Goal: Navigation & Orientation: Find specific page/section

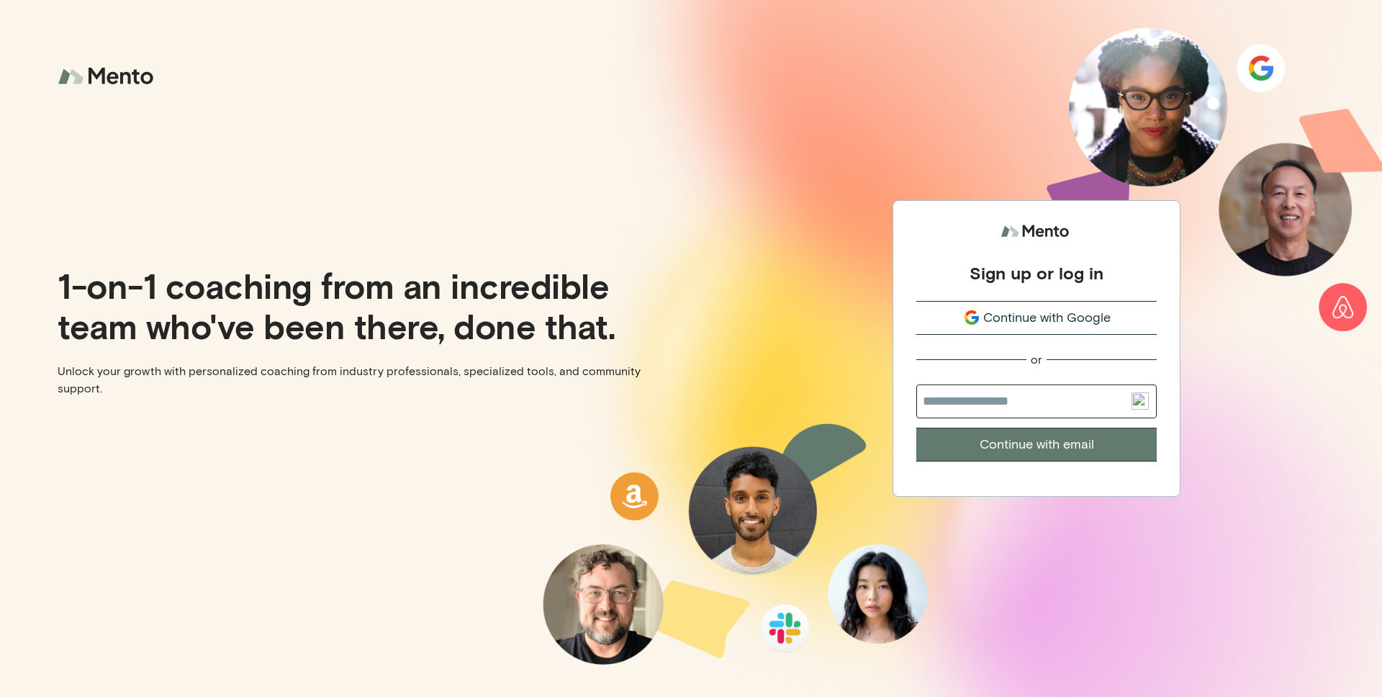
click at [1025, 322] on span "Continue with Google" at bounding box center [1046, 317] width 127 height 19
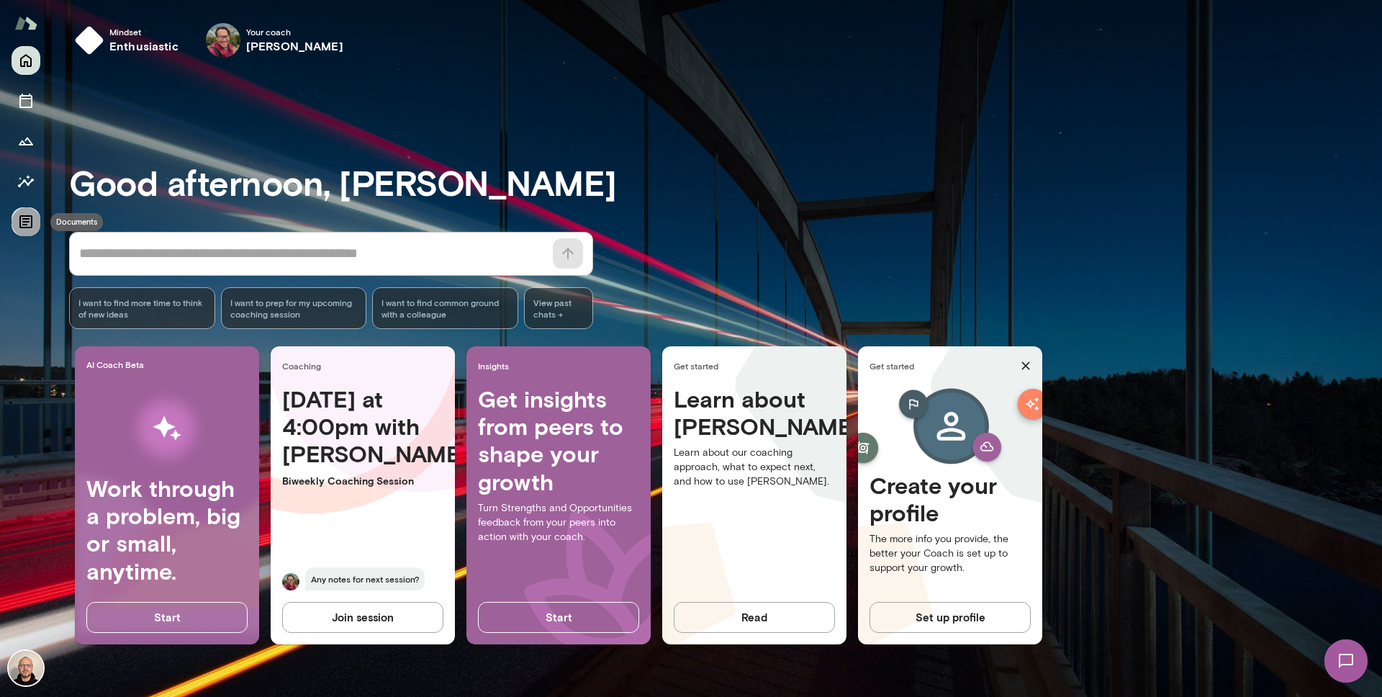
click at [27, 222] on icon "Documents" at bounding box center [25, 221] width 13 height 13
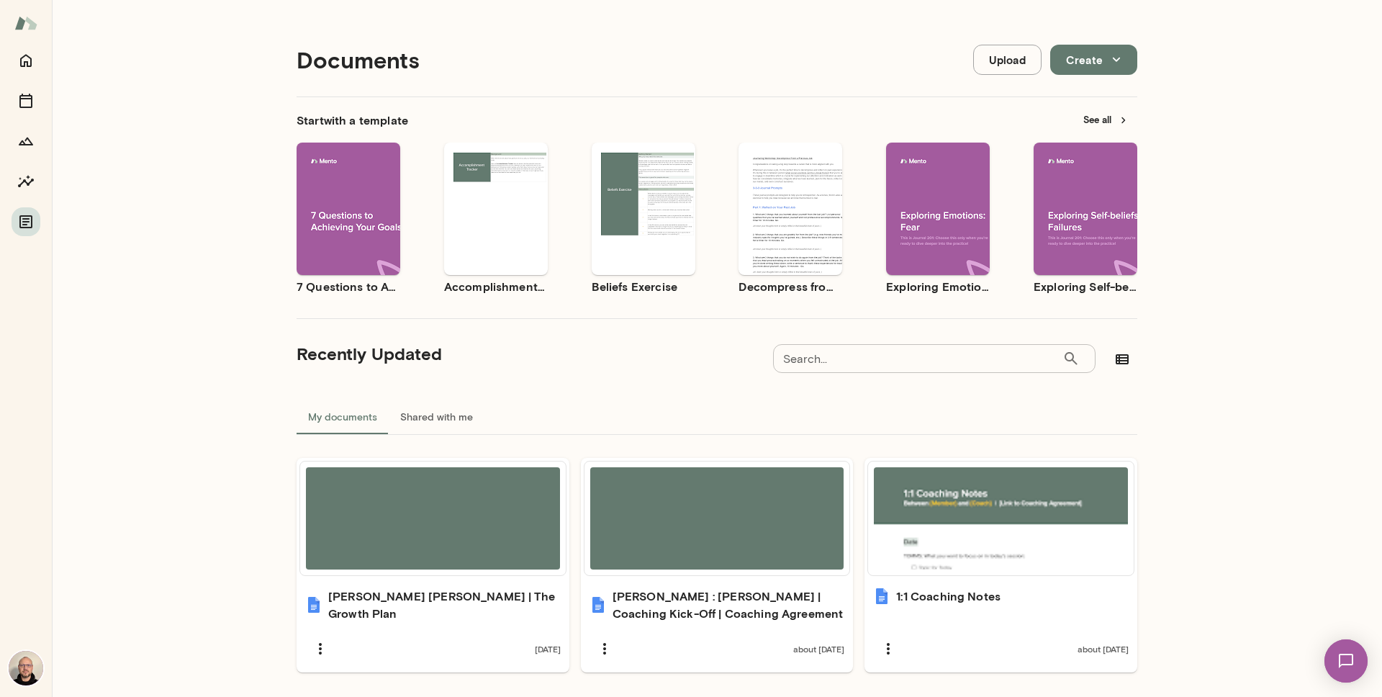
scroll to position [45, 0]
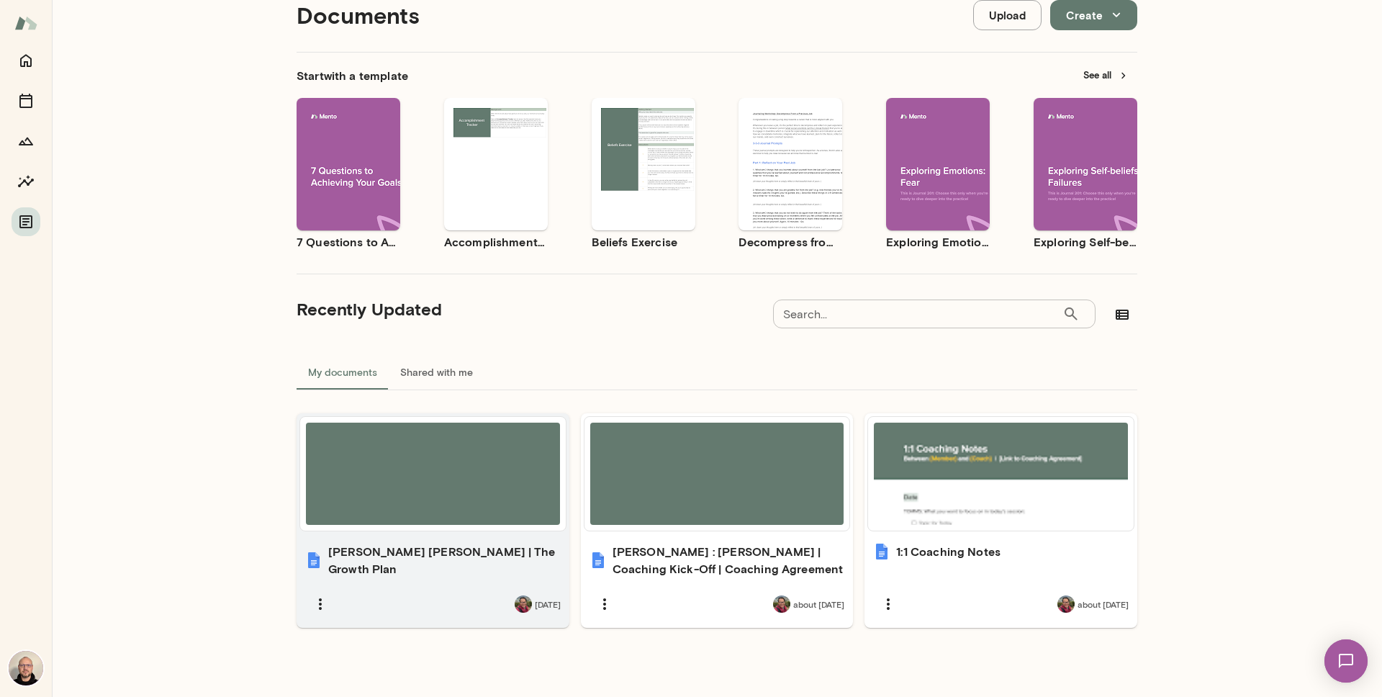
click at [503, 452] on div at bounding box center [433, 473] width 254 height 102
